Goal: Transaction & Acquisition: Book appointment/travel/reservation

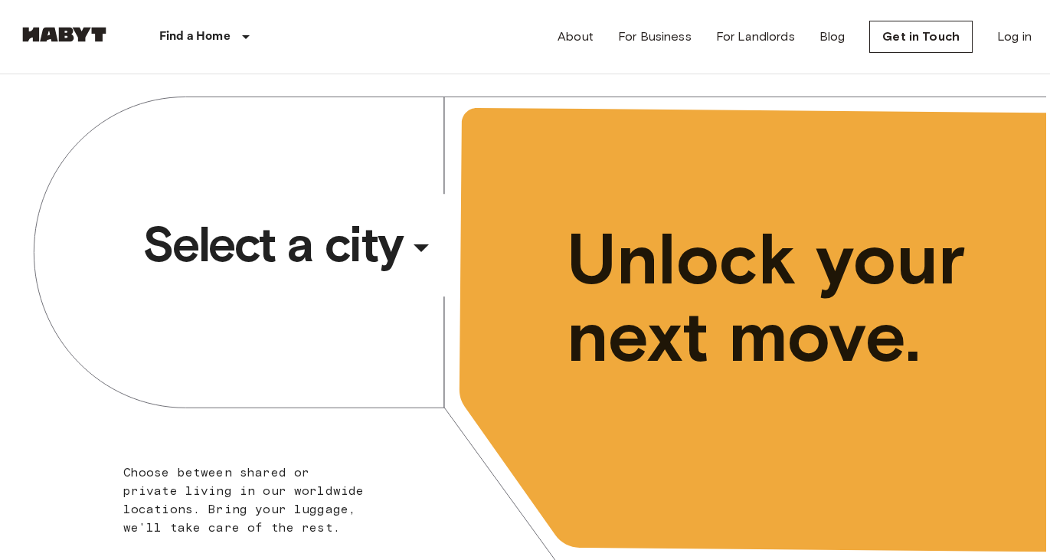
click at [426, 251] on div "​" at bounding box center [442, 259] width 158 height 31
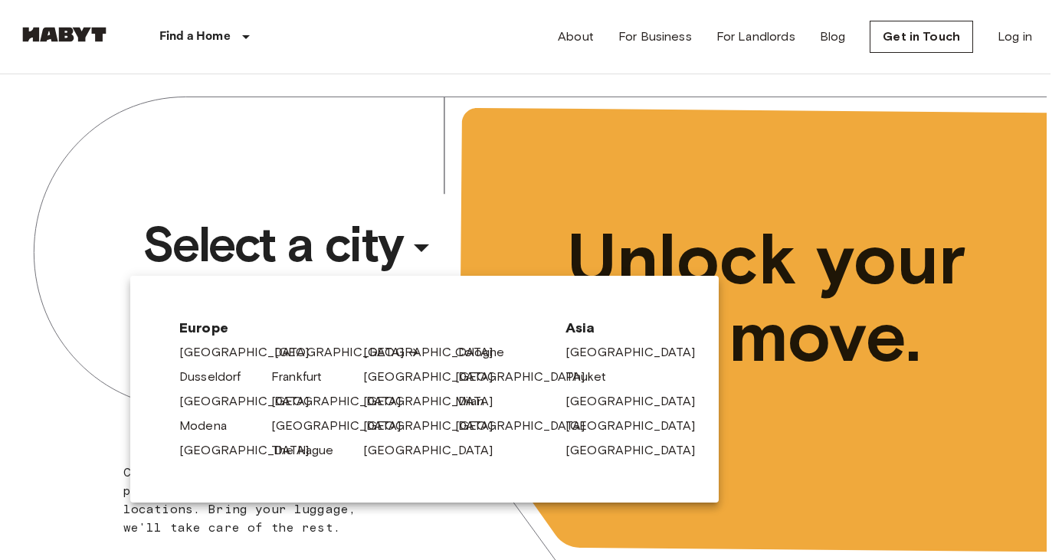
click at [292, 350] on link "[GEOGRAPHIC_DATA]" at bounding box center [347, 352] width 146 height 18
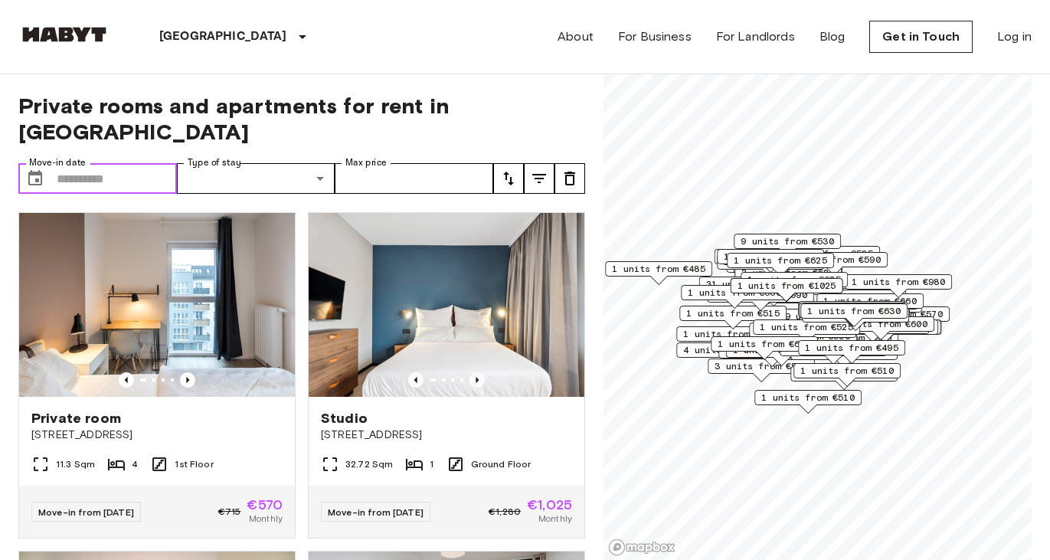
click at [117, 163] on input "Move-in date" at bounding box center [117, 178] width 120 height 31
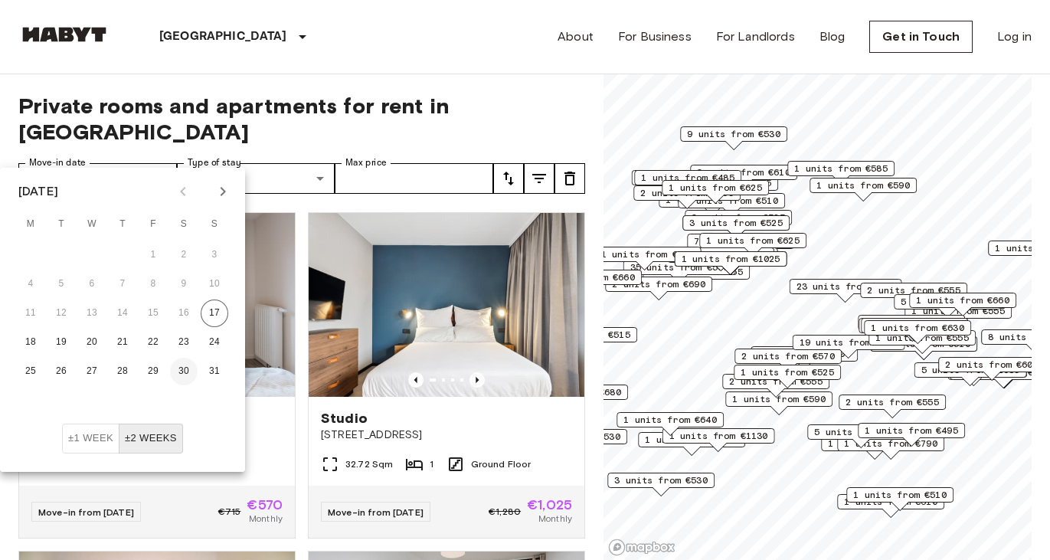
click at [184, 372] on button "30" at bounding box center [184, 372] width 28 height 28
type input "**********"
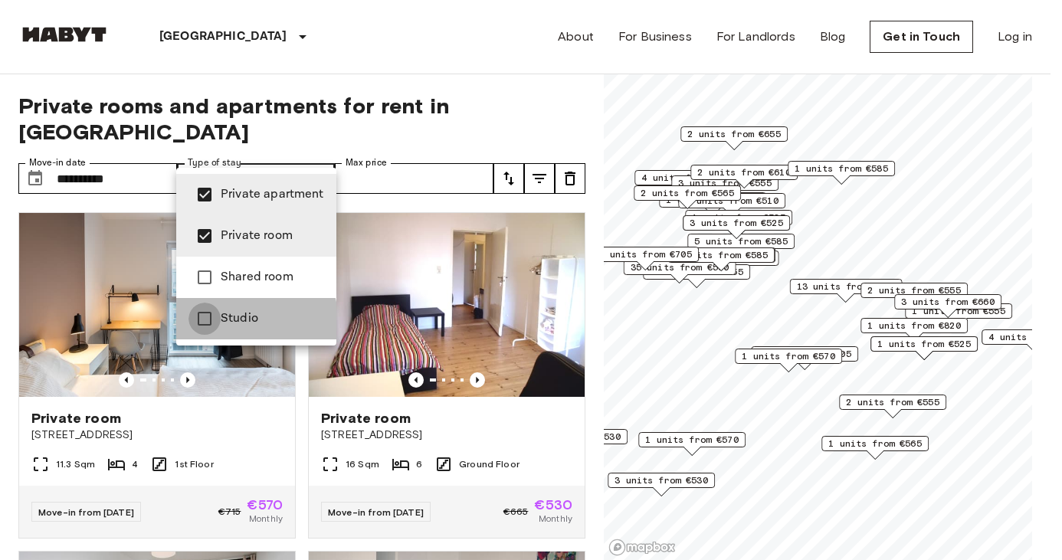
type input "**********"
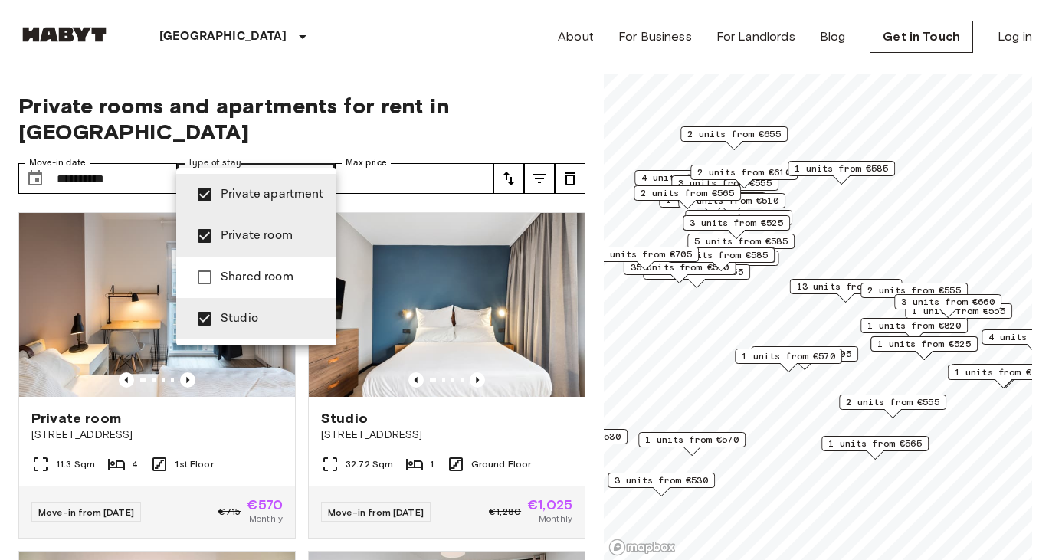
click at [536, 97] on div at bounding box center [531, 280] width 1062 height 560
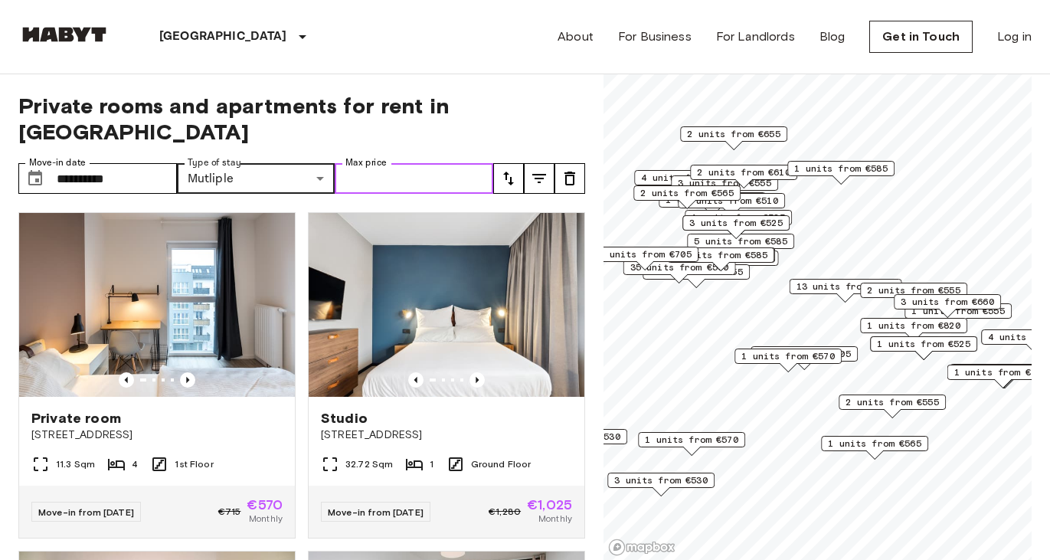
click at [424, 163] on input "Max price" at bounding box center [414, 178] width 159 height 31
click at [509, 164] on button "tune" at bounding box center [508, 178] width 31 height 31
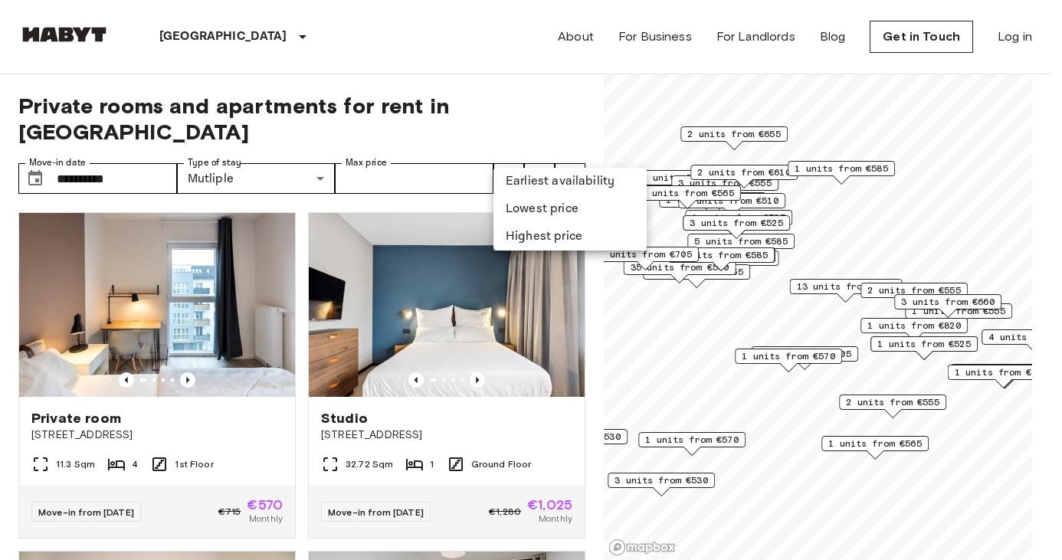
click at [541, 213] on li "Lowest price" at bounding box center [569, 209] width 153 height 28
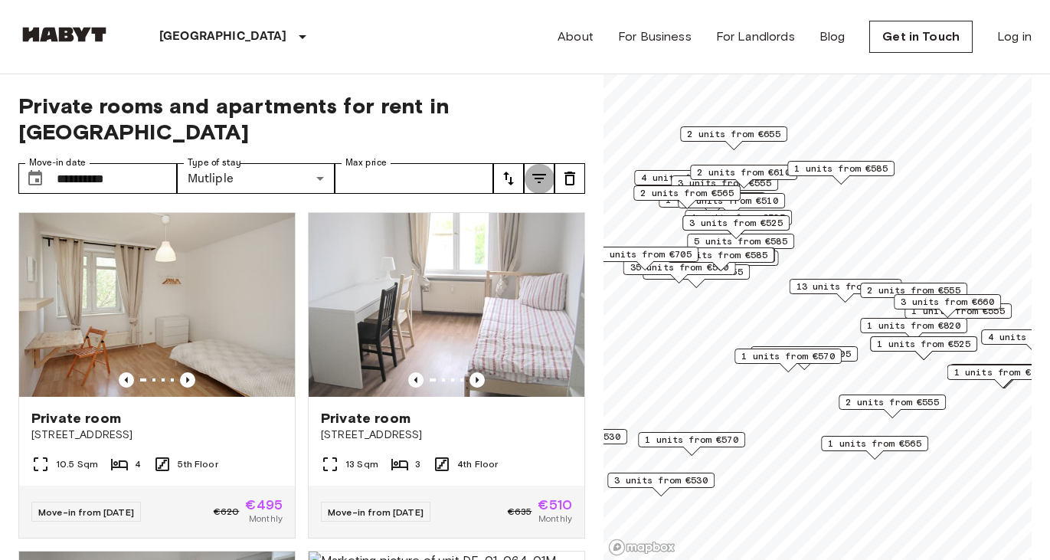
click at [539, 174] on icon "tune" at bounding box center [539, 178] width 14 height 9
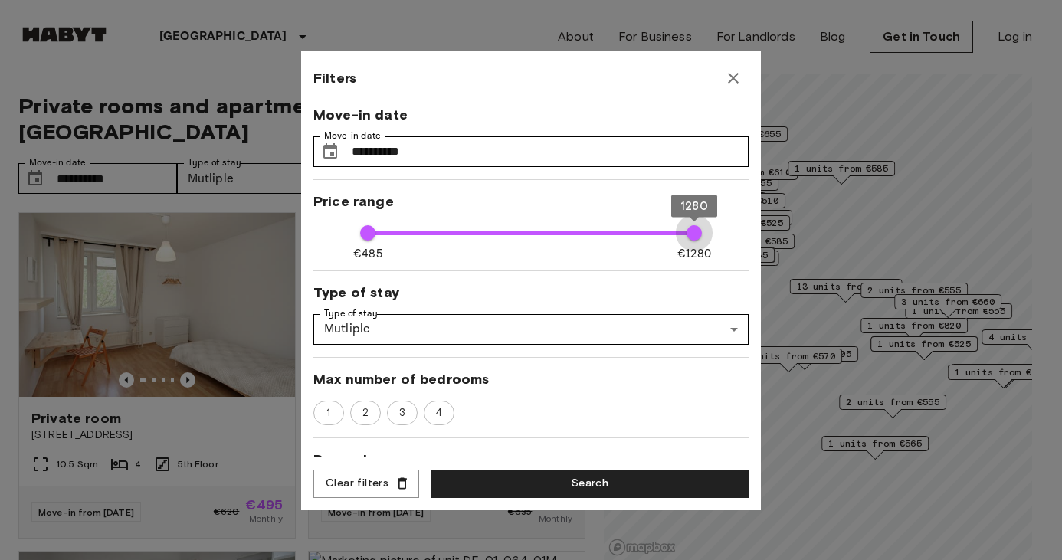
click at [686, 231] on span "1280" at bounding box center [693, 232] width 15 height 15
type input "****"
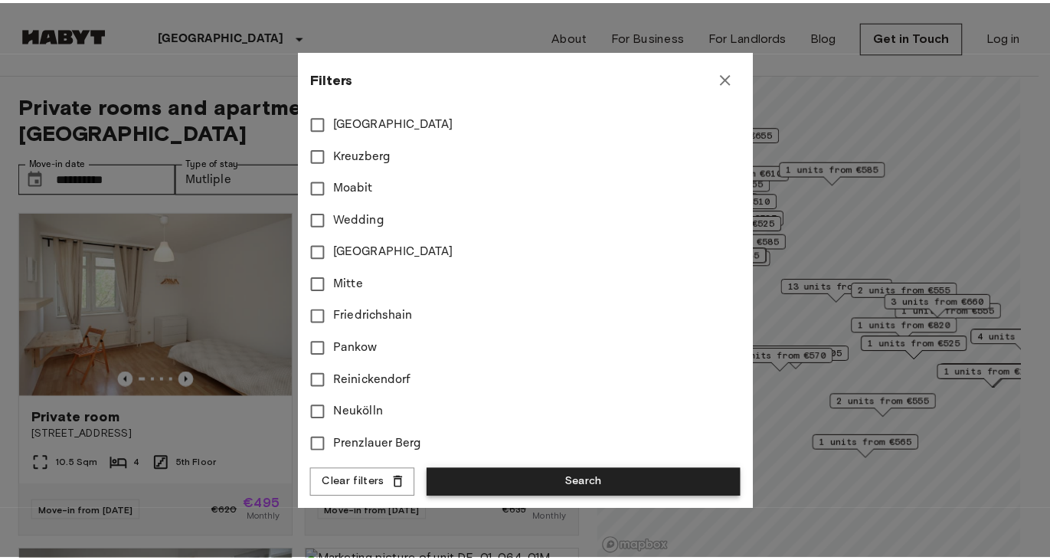
scroll to position [536, 0]
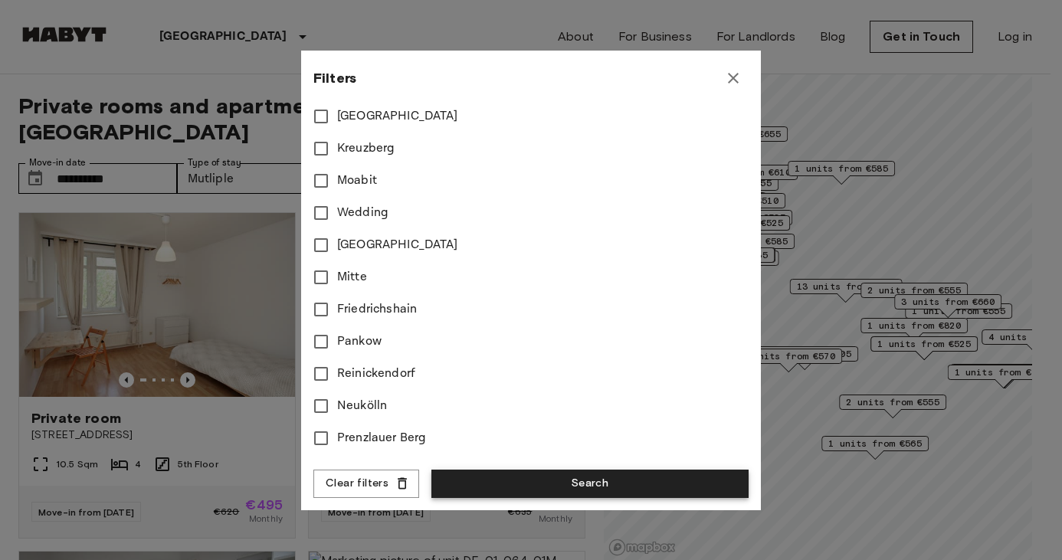
click at [576, 484] on button "Search" at bounding box center [589, 484] width 317 height 28
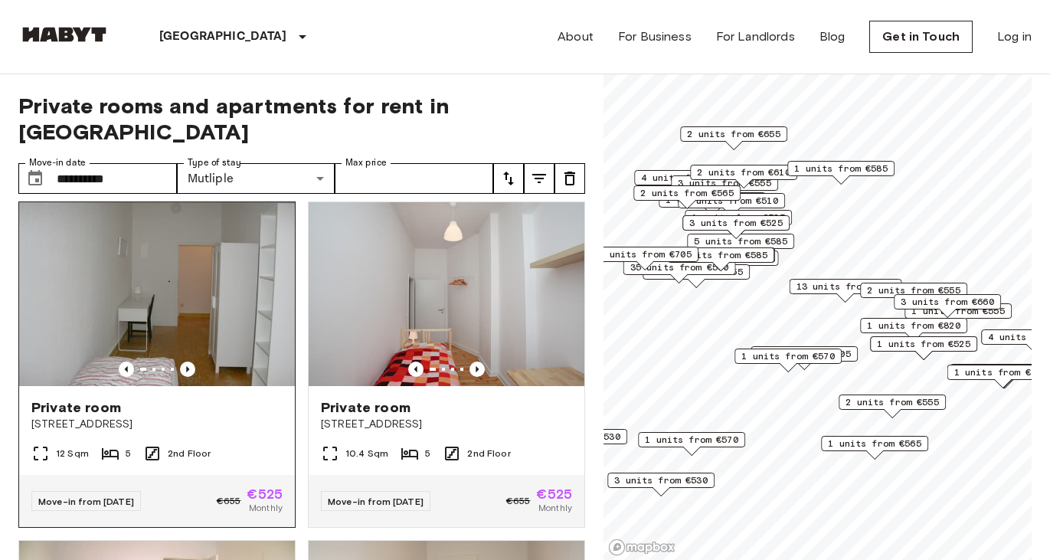
scroll to position [690, 0]
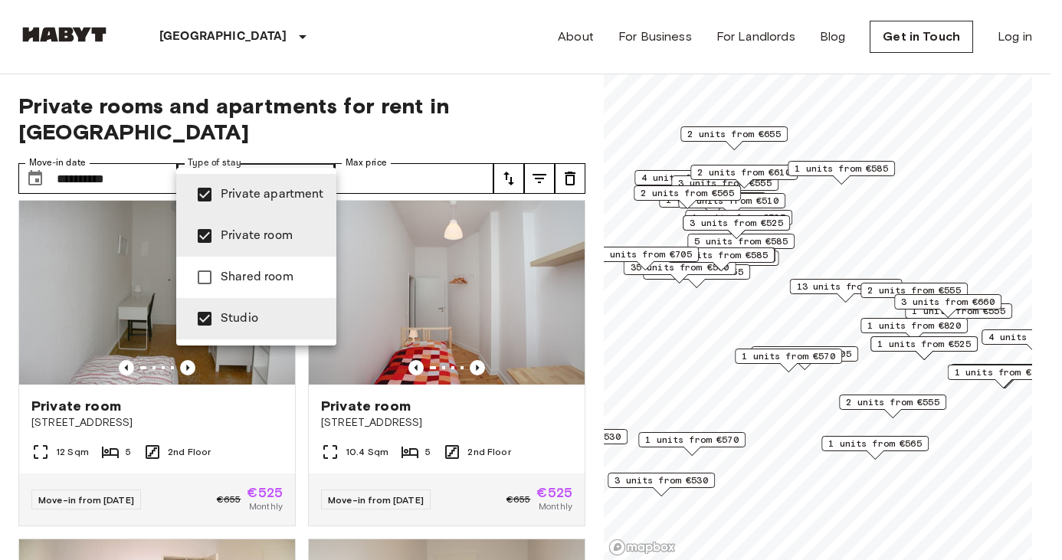
type input "**********"
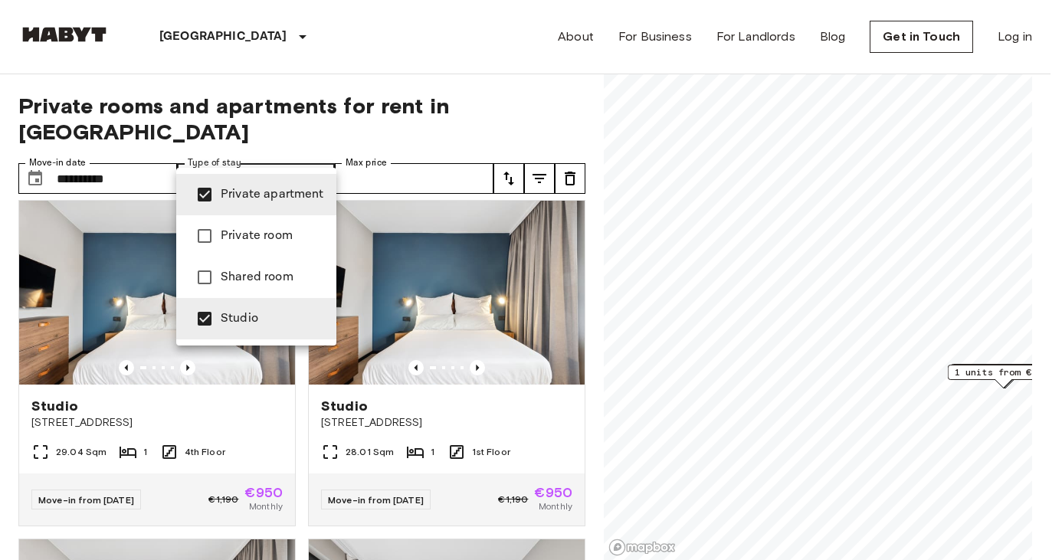
click at [389, 63] on div at bounding box center [531, 280] width 1062 height 560
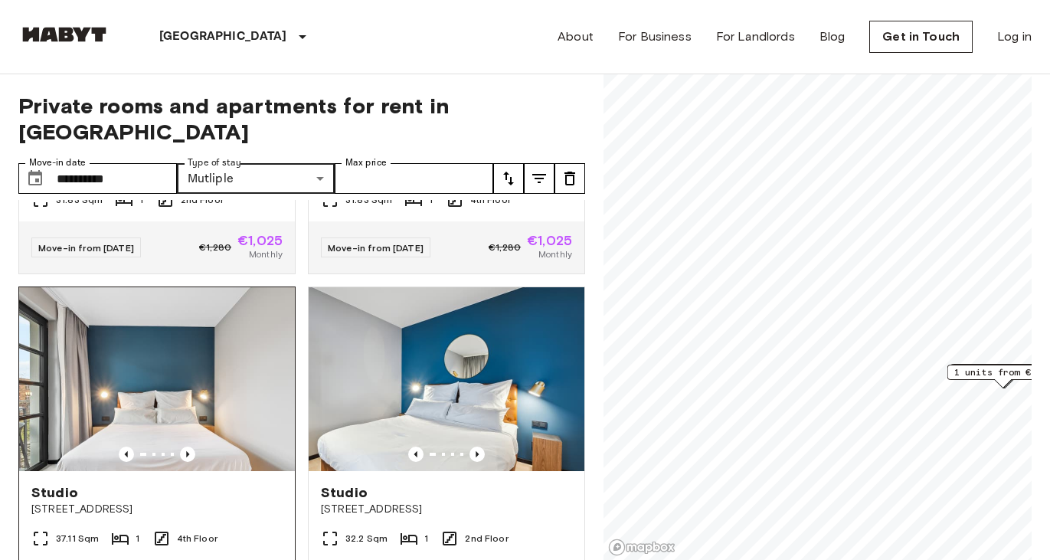
scroll to position [1773, 0]
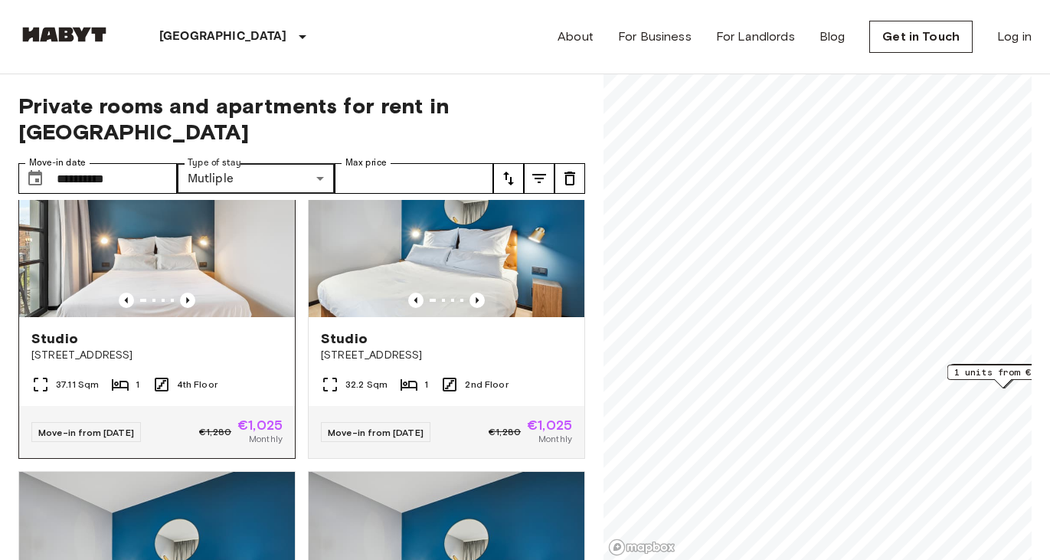
click at [202, 257] on img at bounding box center [157, 225] width 276 height 184
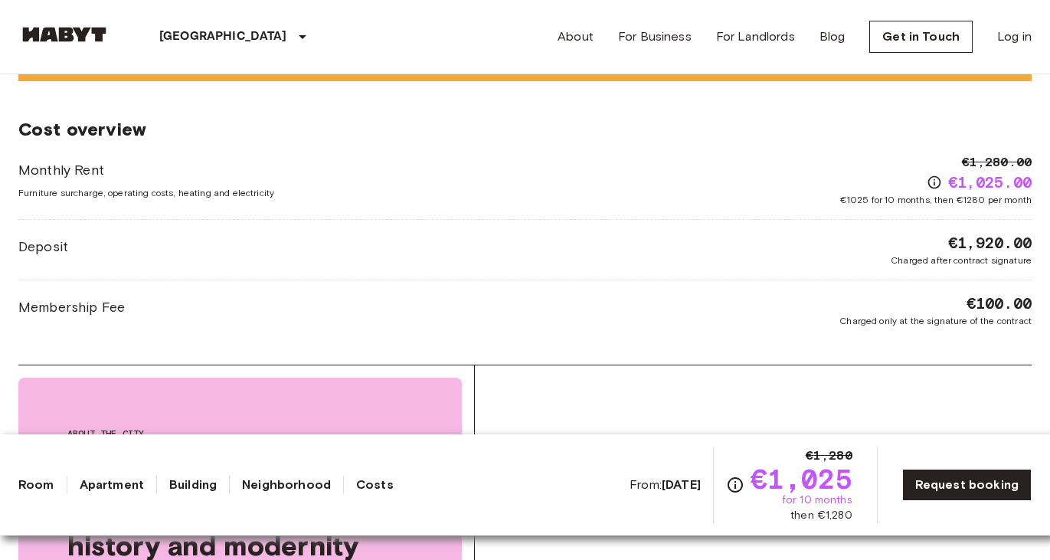
scroll to position [1992, 0]
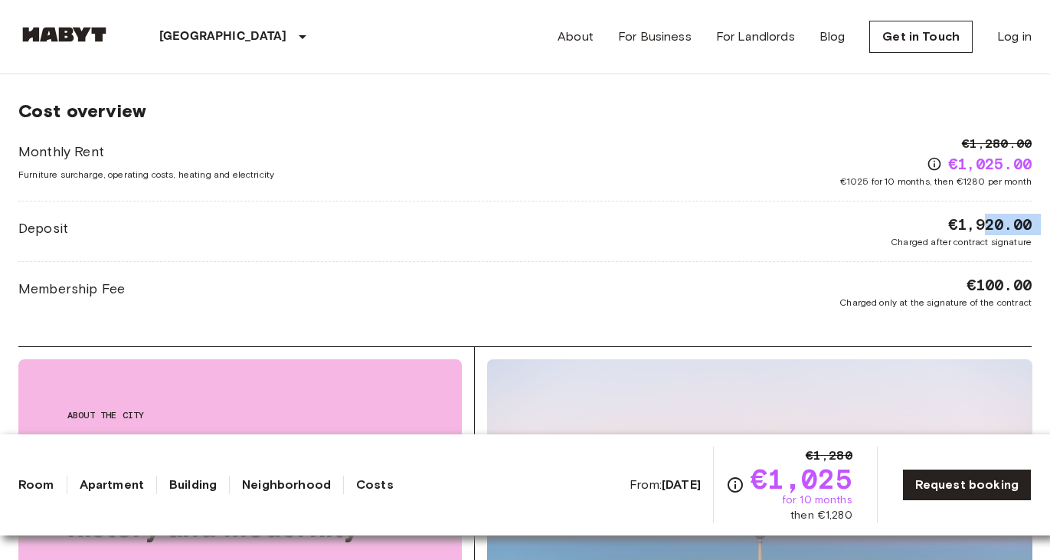
drag, startPoint x: 895, startPoint y: 242, endPoint x: 985, endPoint y: 234, distance: 90.7
click at [985, 234] on div "€1,920.00 Charged after contract signature" at bounding box center [961, 231] width 141 height 35
click at [949, 289] on div "€100.00 Charged only at the signature of the contract" at bounding box center [936, 291] width 192 height 35
click at [941, 301] on span "Charged only at the signature of the contract" at bounding box center [936, 303] width 192 height 14
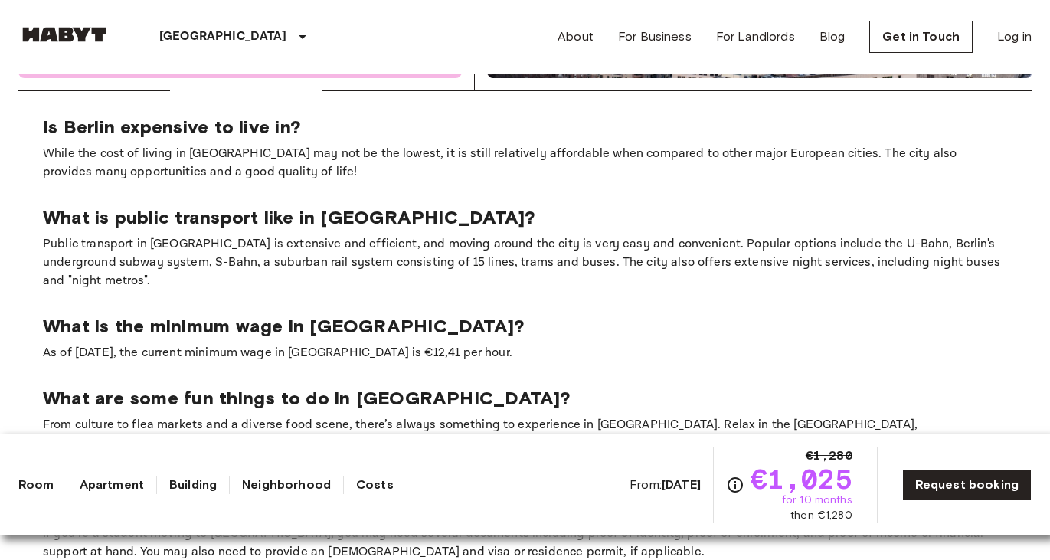
scroll to position [2758, 0]
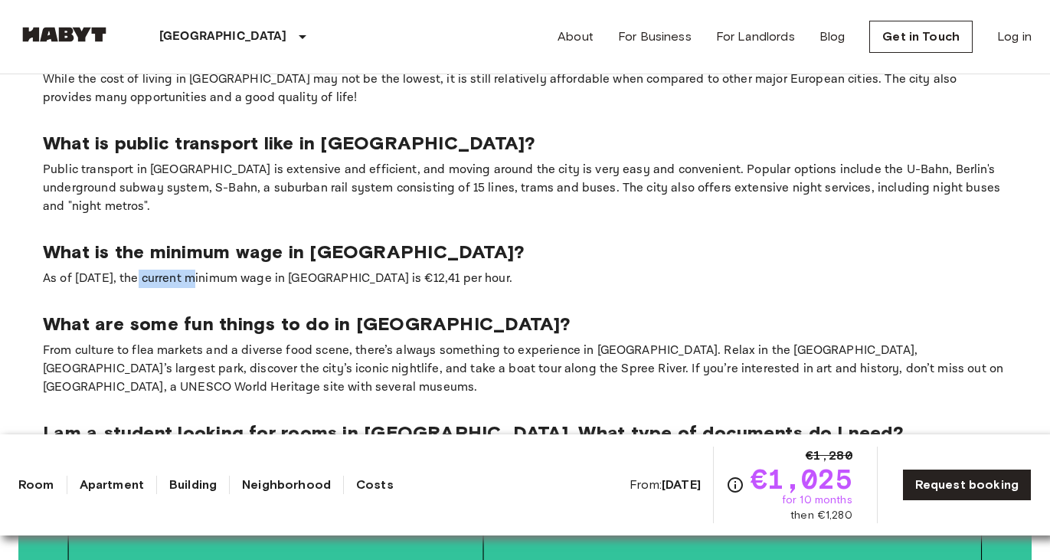
drag, startPoint x: 139, startPoint y: 213, endPoint x: 259, endPoint y: 202, distance: 120.0
click at [192, 270] on p "As of [DATE], the current minimum wage in [GEOGRAPHIC_DATA] is €12,41 per hour." at bounding box center [525, 279] width 965 height 18
drag, startPoint x: 343, startPoint y: 212, endPoint x: 277, endPoint y: 222, distance: 67.4
click at [277, 222] on section "Is Berlin expensive to live in? While the cost of living in Berlin may not be t…" at bounding box center [525, 264] width 1014 height 495
drag, startPoint x: 192, startPoint y: 256, endPoint x: 339, endPoint y: 254, distance: 146.3
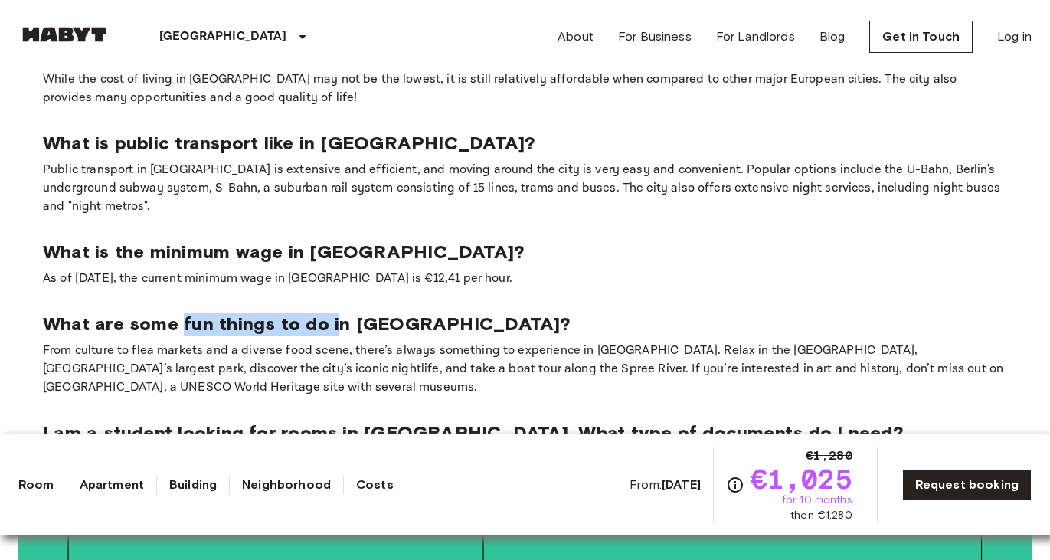
click at [339, 313] on p "What are some fun things to do in [GEOGRAPHIC_DATA]?" at bounding box center [525, 324] width 965 height 23
drag, startPoint x: 262, startPoint y: 288, endPoint x: 441, endPoint y: 326, distance: 182.6
click at [262, 342] on p "From culture to flea markets and a diverse food scene, there’s always something…" at bounding box center [525, 369] width 965 height 55
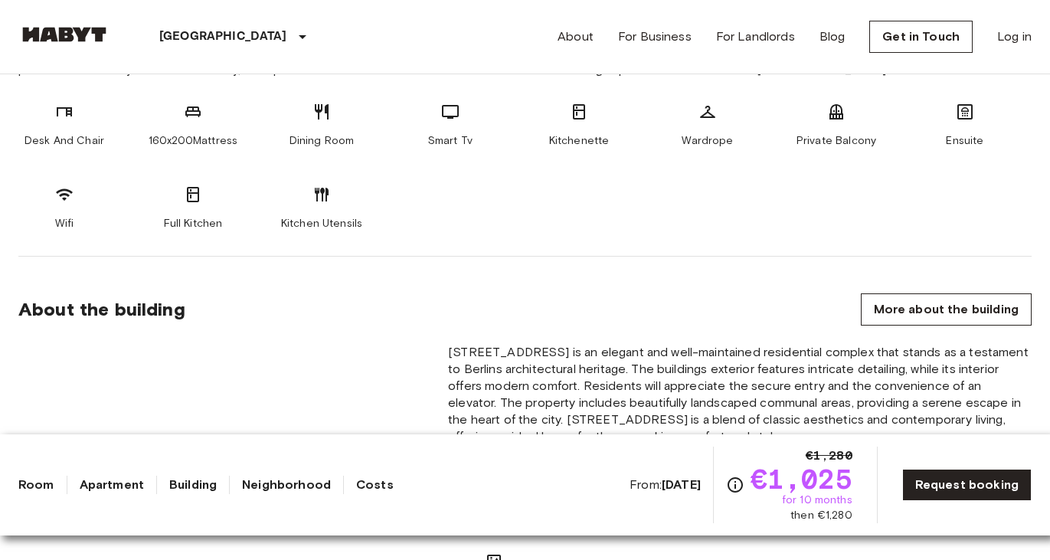
scroll to position [0, 0]
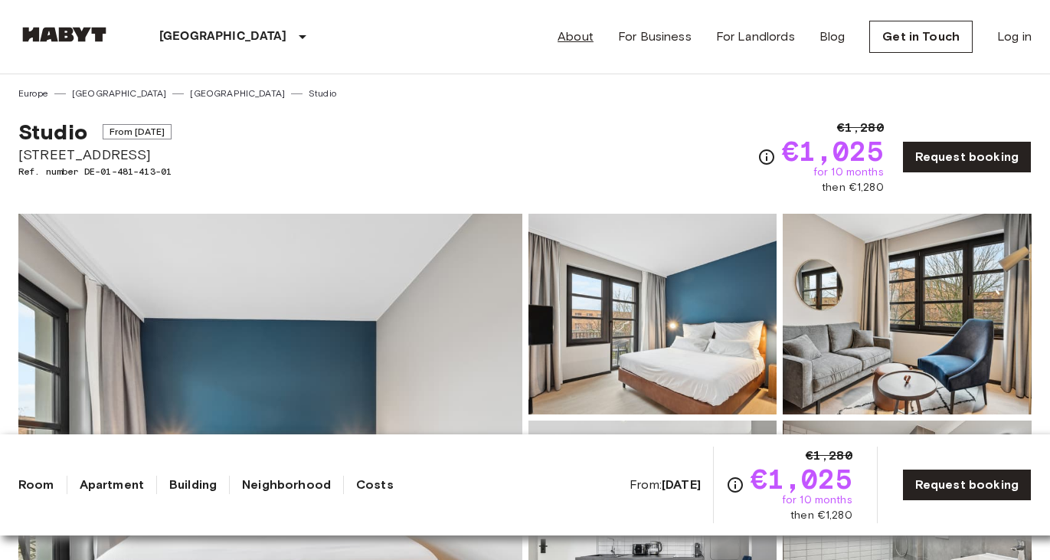
click at [581, 41] on link "About" at bounding box center [576, 37] width 36 height 18
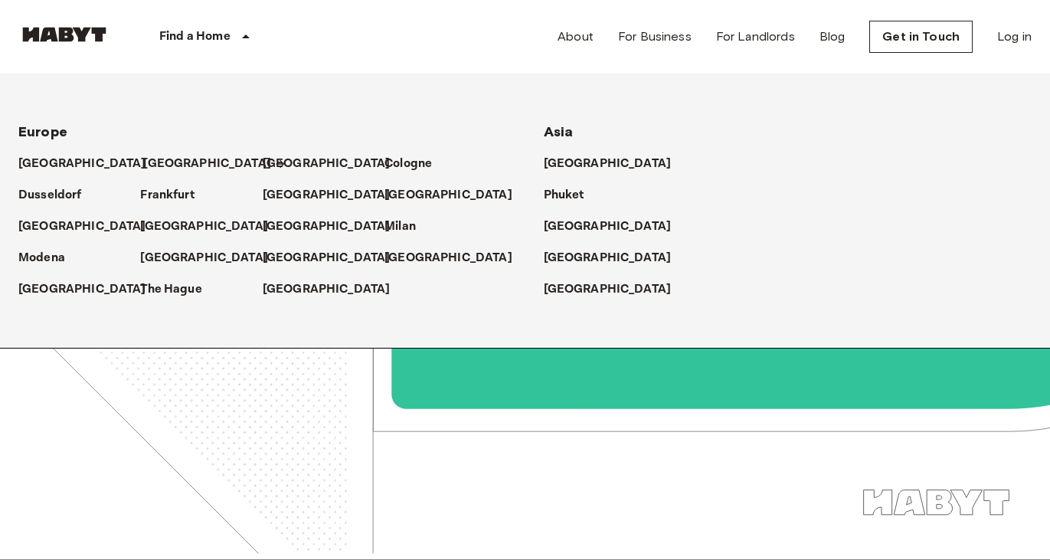
click at [156, 163] on p "[GEOGRAPHIC_DATA]" at bounding box center [207, 164] width 128 height 18
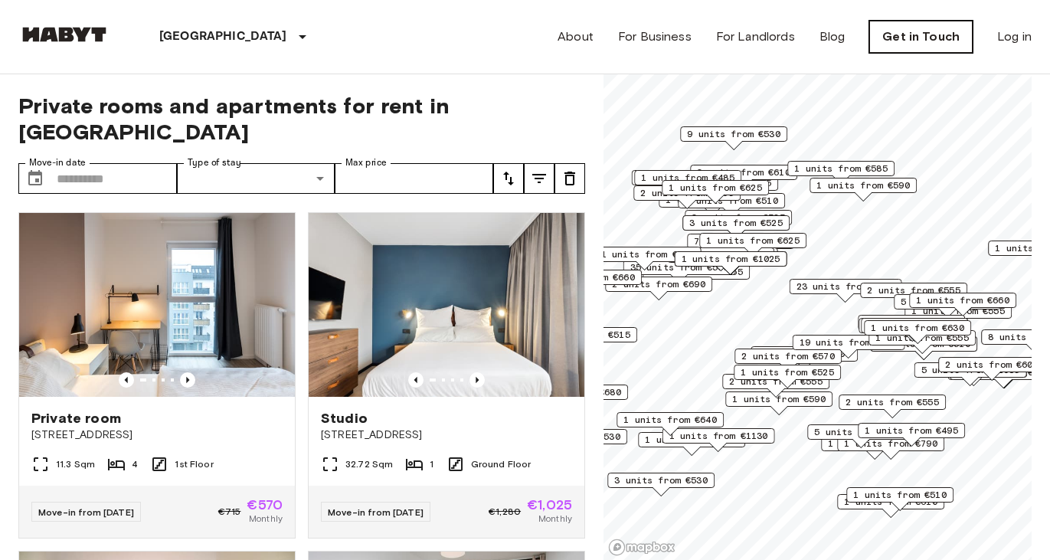
click at [908, 38] on link "Get in Touch" at bounding box center [921, 37] width 103 height 32
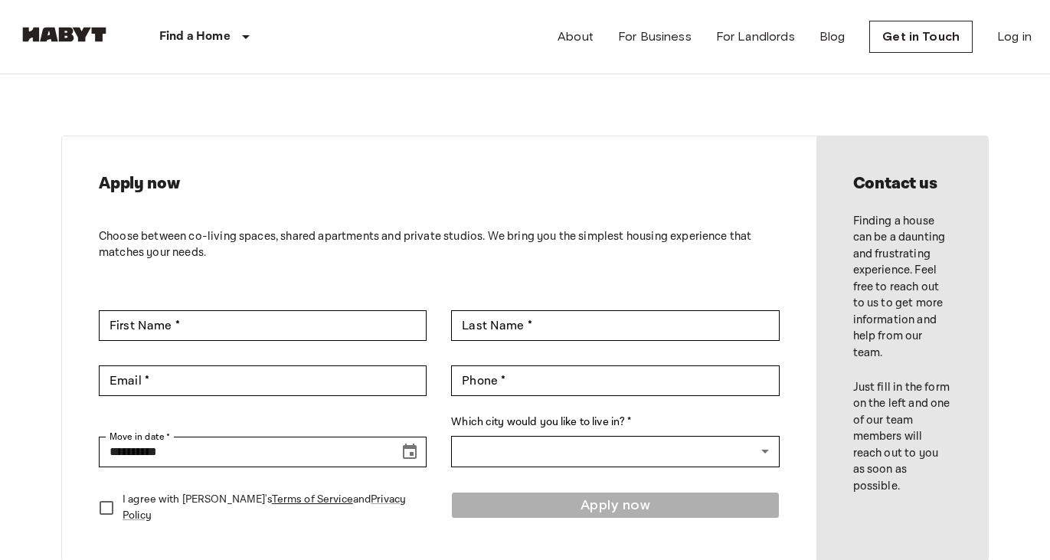
click at [82, 41] on img at bounding box center [64, 34] width 92 height 15
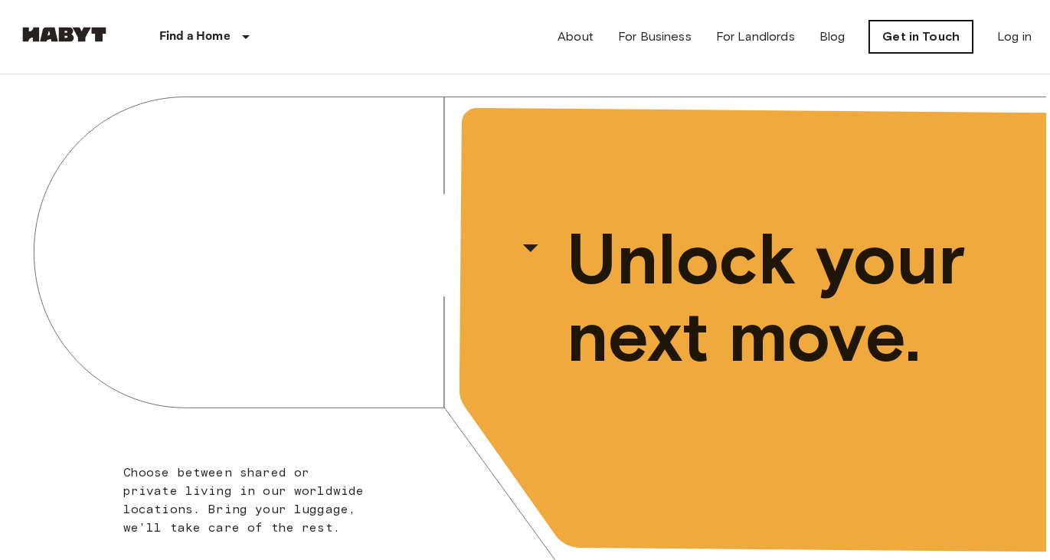
click at [917, 34] on link "Get in Touch" at bounding box center [921, 37] width 103 height 32
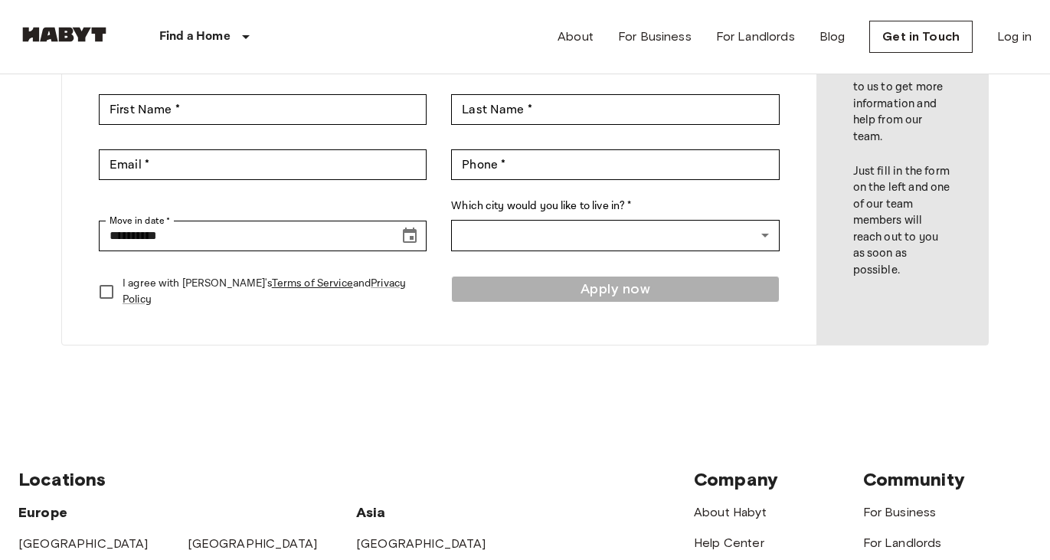
scroll to position [460, 0]
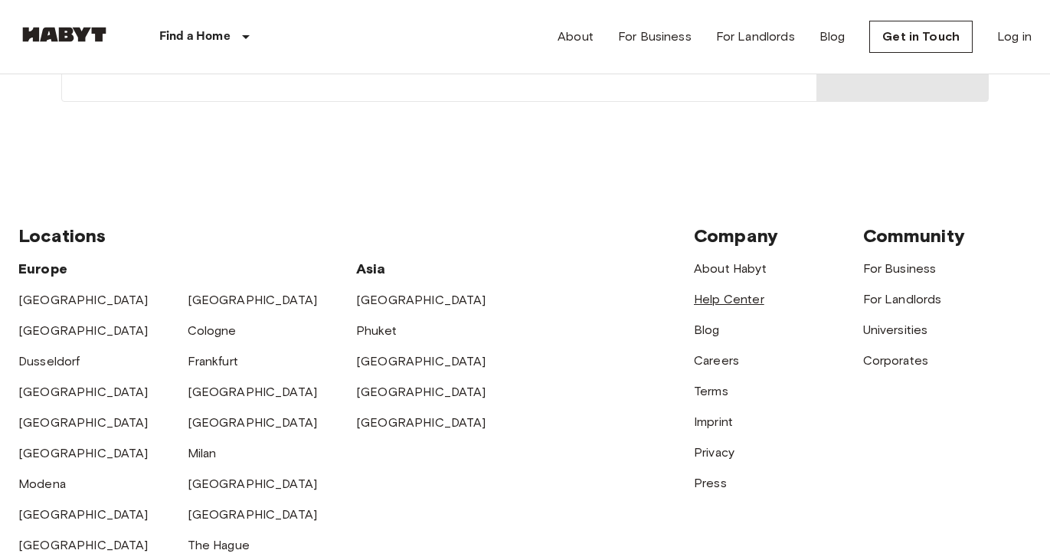
click at [739, 297] on link "Help Center" at bounding box center [729, 299] width 70 height 15
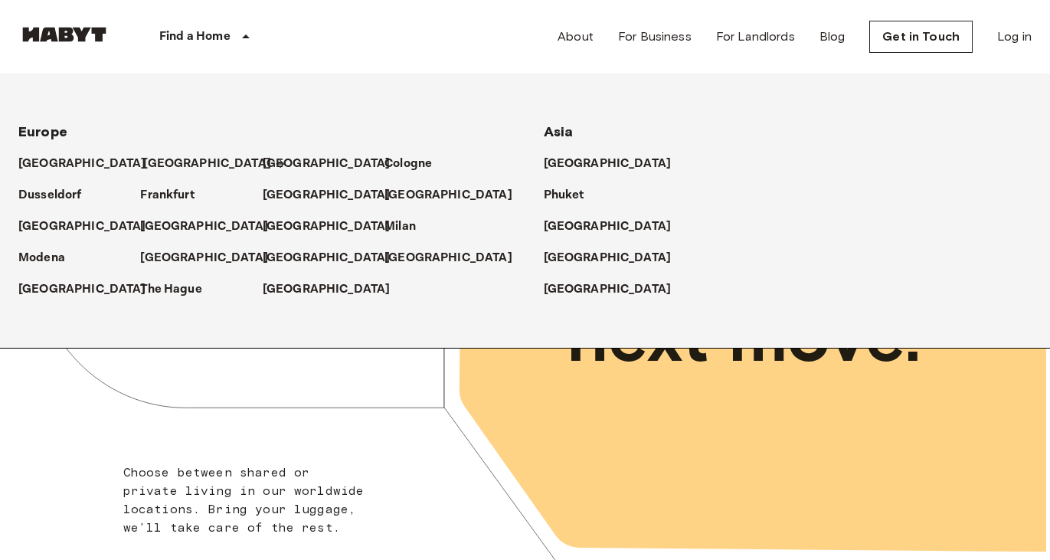
click at [161, 162] on p "[GEOGRAPHIC_DATA]" at bounding box center [207, 164] width 128 height 18
